Goal: Information Seeking & Learning: Learn about a topic

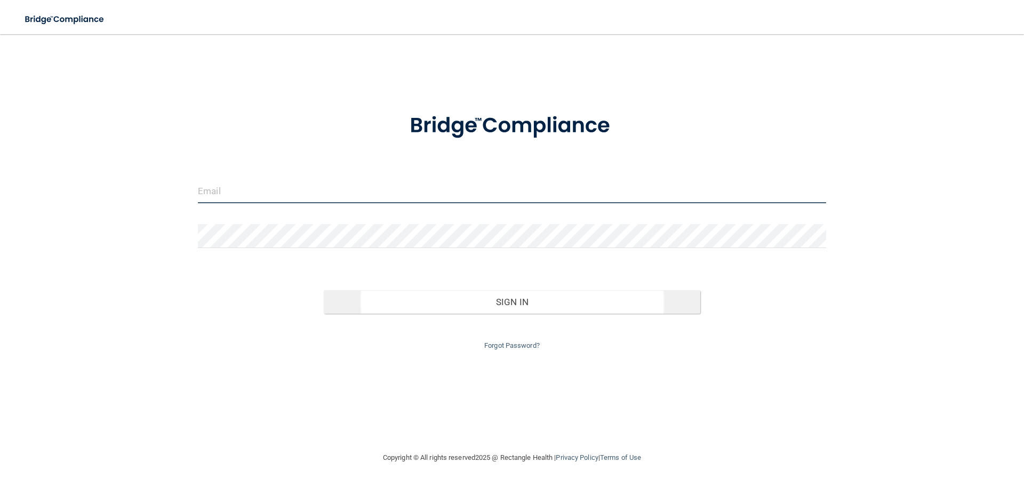
type input "[EMAIL_ADDRESS][DOMAIN_NAME]"
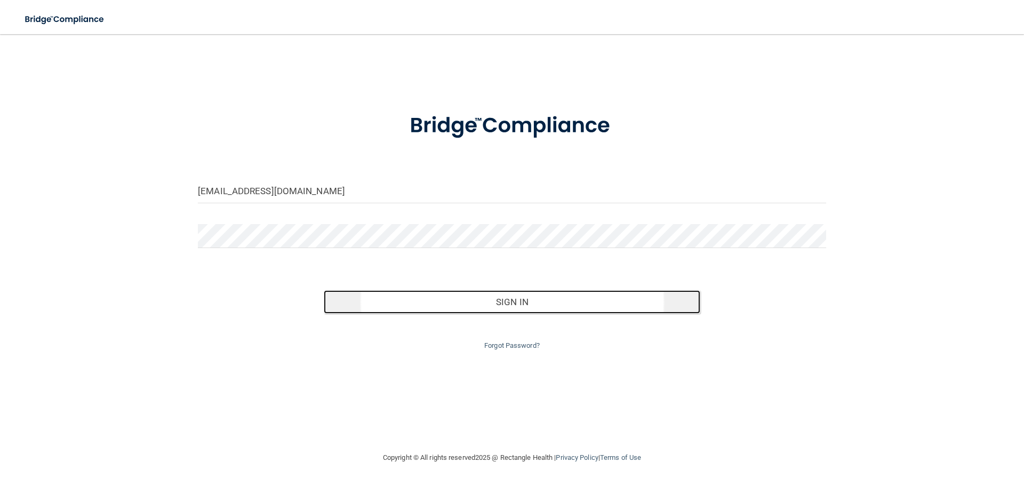
click at [525, 307] on button "Sign In" at bounding box center [512, 301] width 377 height 23
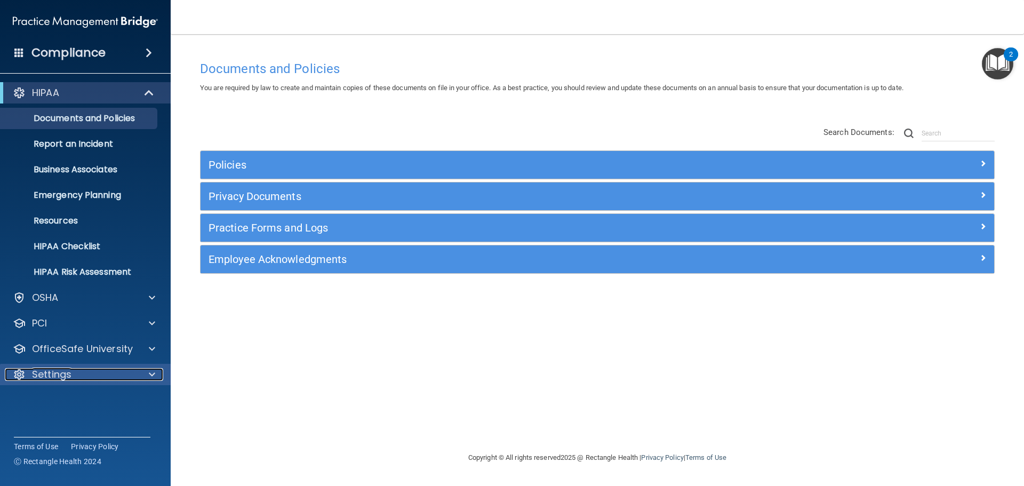
click at [53, 371] on p "Settings" at bounding box center [51, 374] width 39 height 13
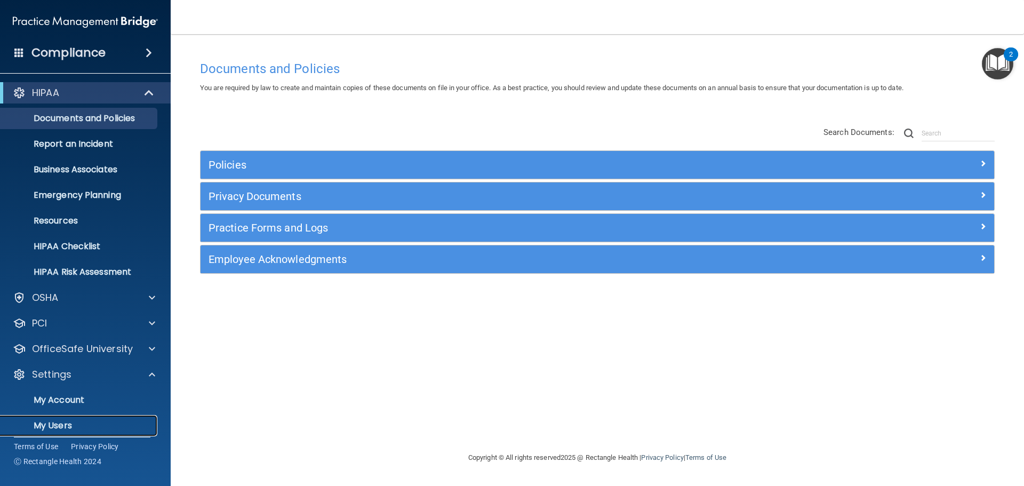
click at [62, 423] on p "My Users" at bounding box center [80, 425] width 146 height 11
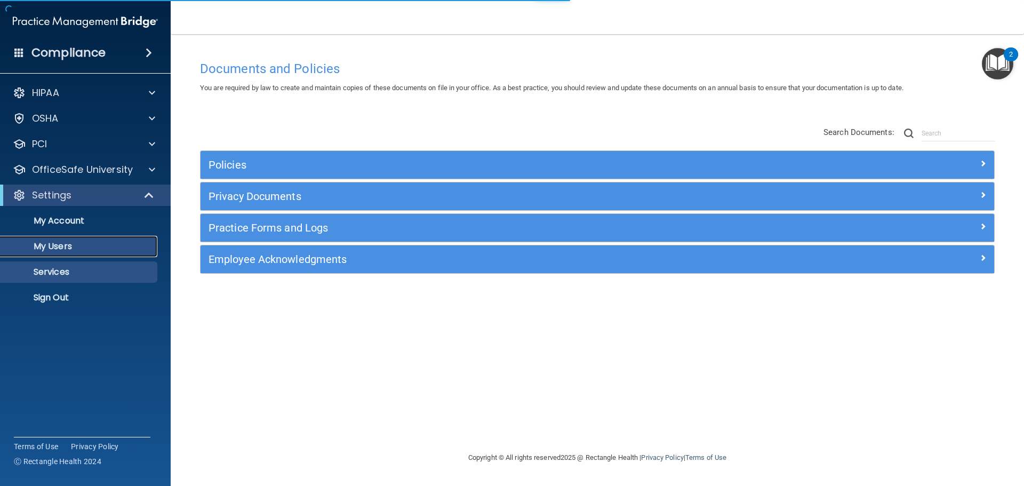
select select "20"
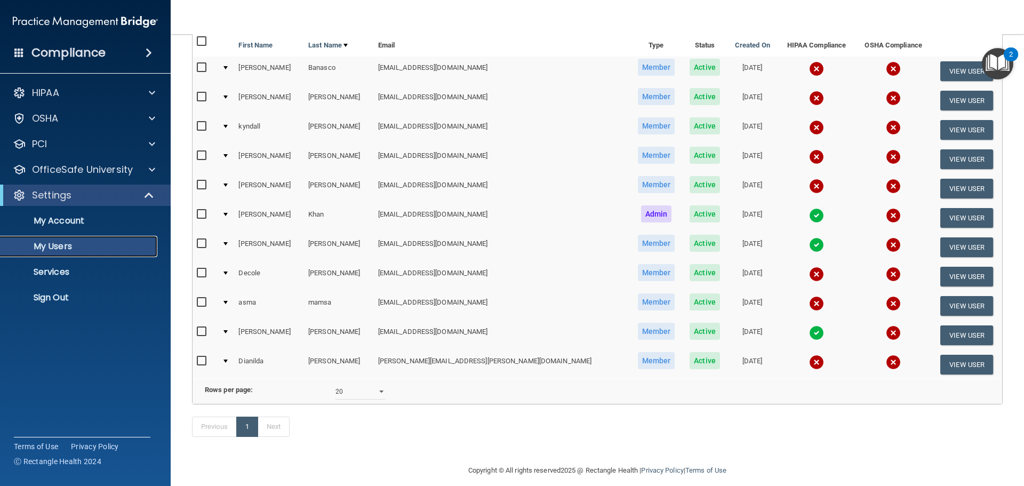
scroll to position [53, 0]
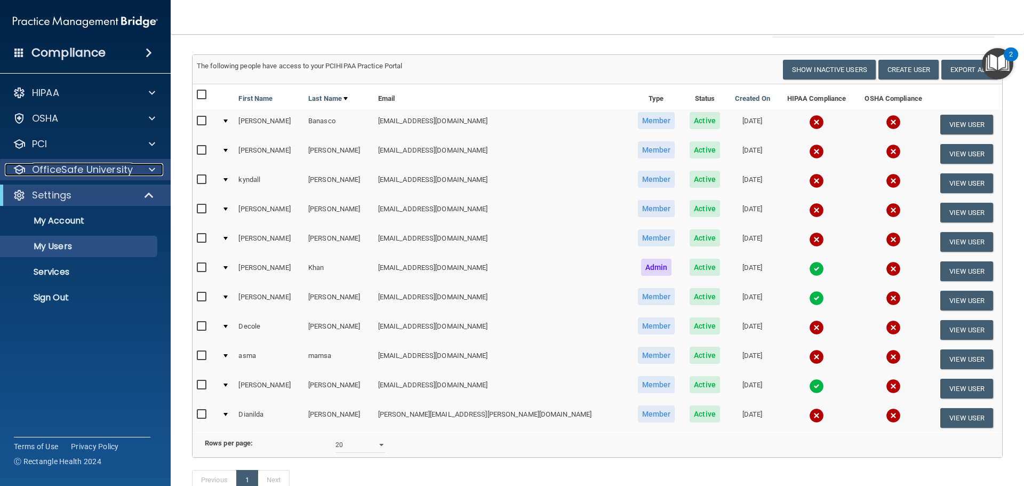
click at [78, 169] on p "OfficeSafe University" at bounding box center [82, 169] width 101 height 13
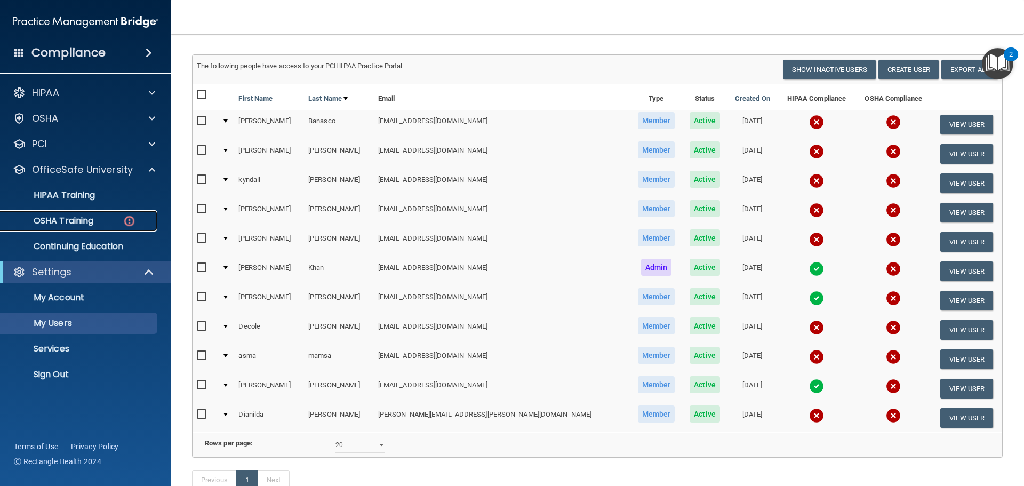
click at [69, 218] on p "OSHA Training" at bounding box center [50, 220] width 86 height 11
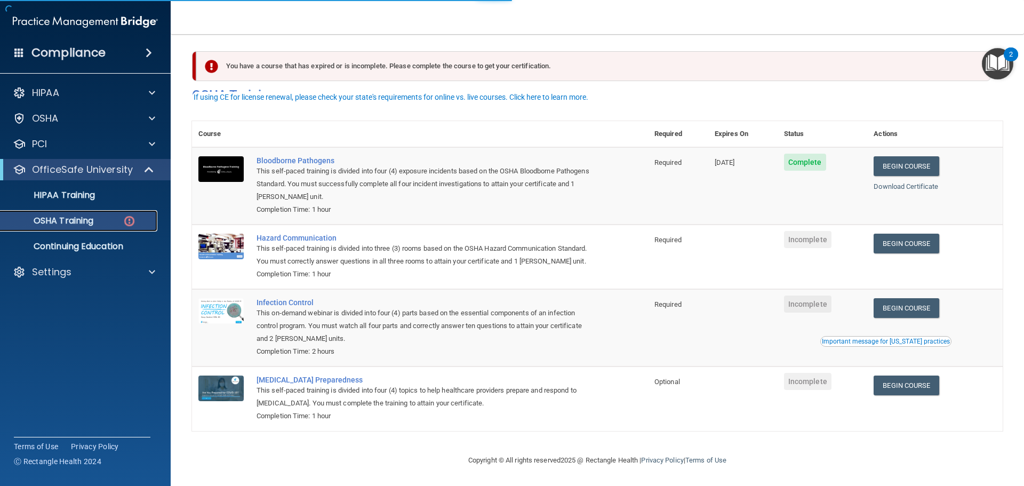
scroll to position [18, 0]
click at [892, 156] on link "Begin Course" at bounding box center [906, 166] width 65 height 20
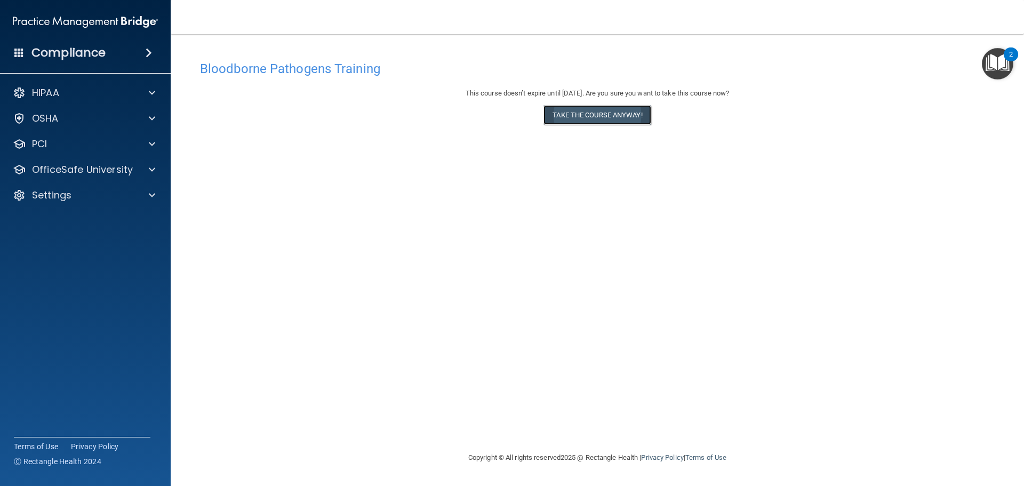
click at [595, 113] on button "Take the course anyway!" at bounding box center [597, 115] width 107 height 20
